Goal: Book appointment/travel/reservation

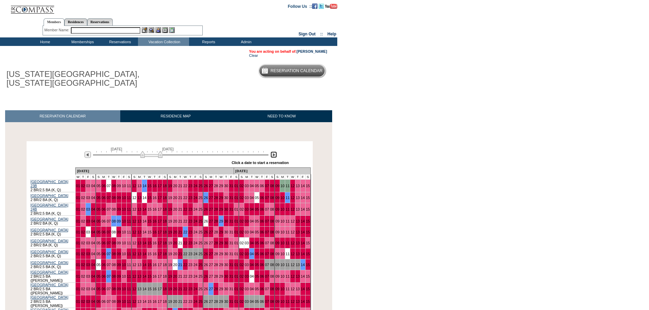
click at [276, 155] on img at bounding box center [274, 155] width 6 height 6
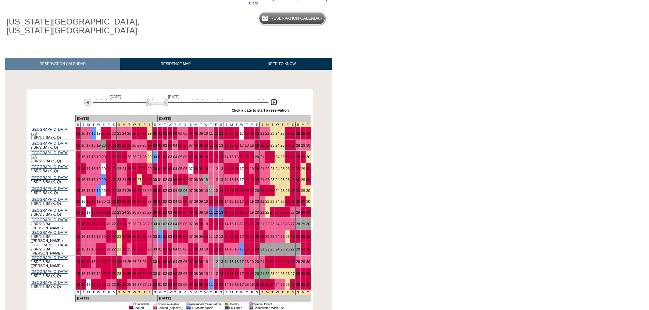
scroll to position [68, 0]
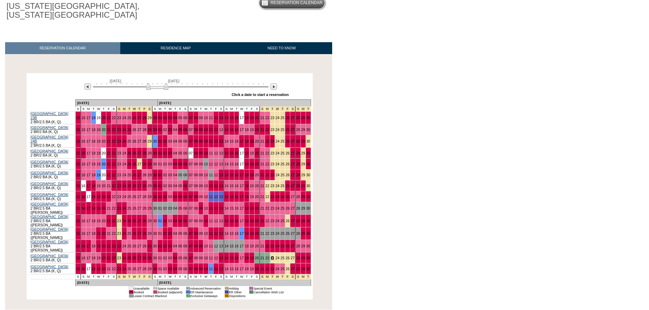
click at [271, 256] on link "23" at bounding box center [273, 258] width 4 height 4
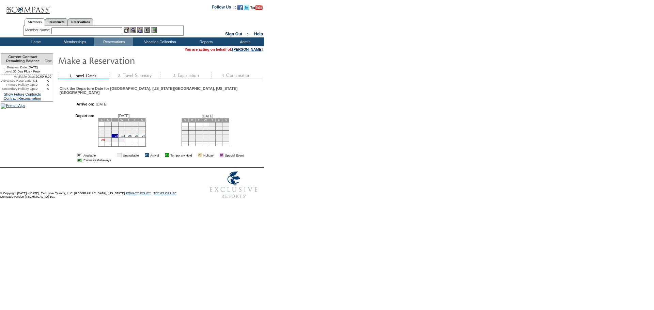
click at [105, 142] on link "28" at bounding box center [102, 139] width 3 height 3
